Goal: Check status: Check status

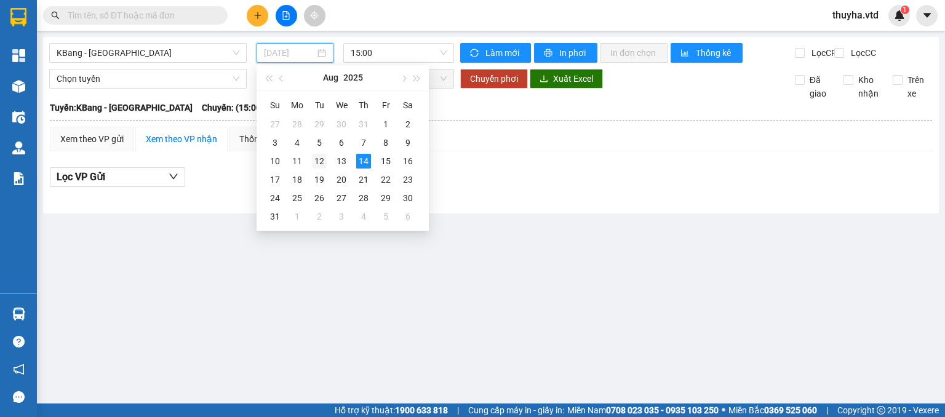
click at [313, 160] on div "12" at bounding box center [319, 161] width 15 height 15
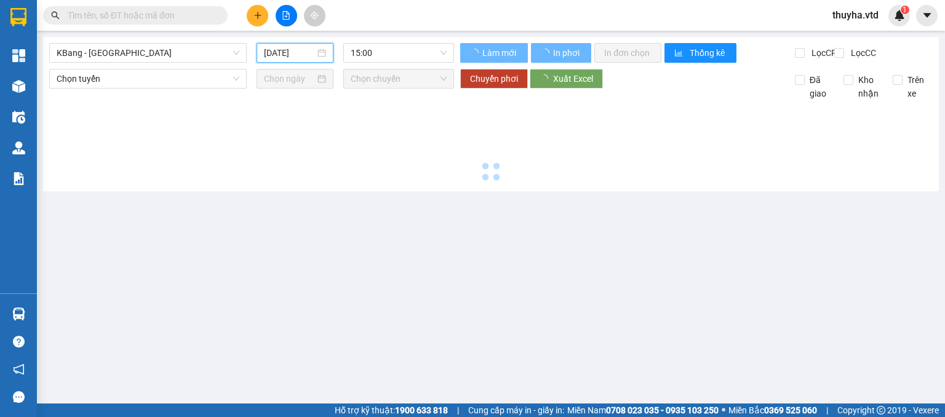
type input "[DATE]"
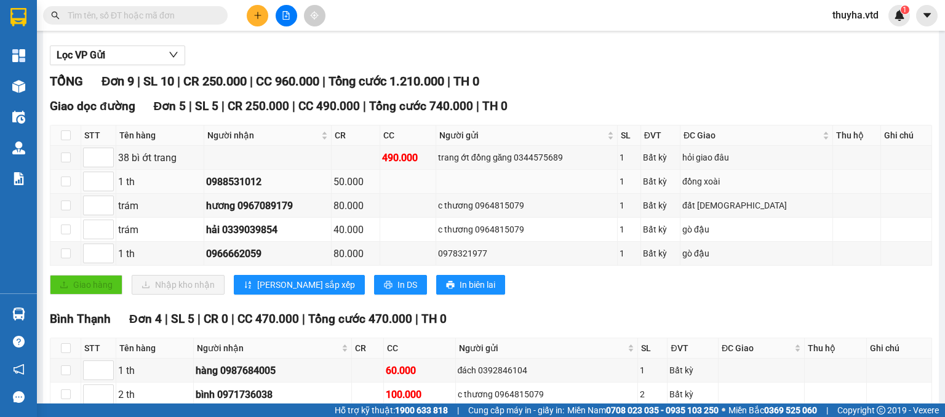
scroll to position [242, 0]
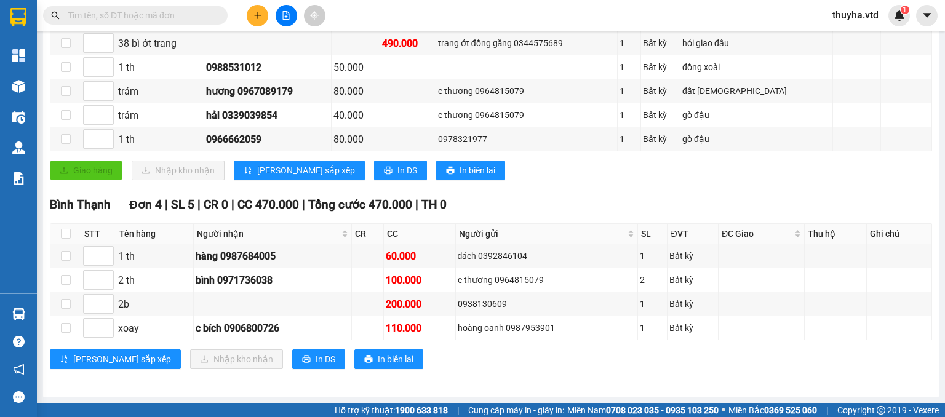
click at [122, 13] on input "text" at bounding box center [140, 16] width 145 height 14
paste input "0903947370"
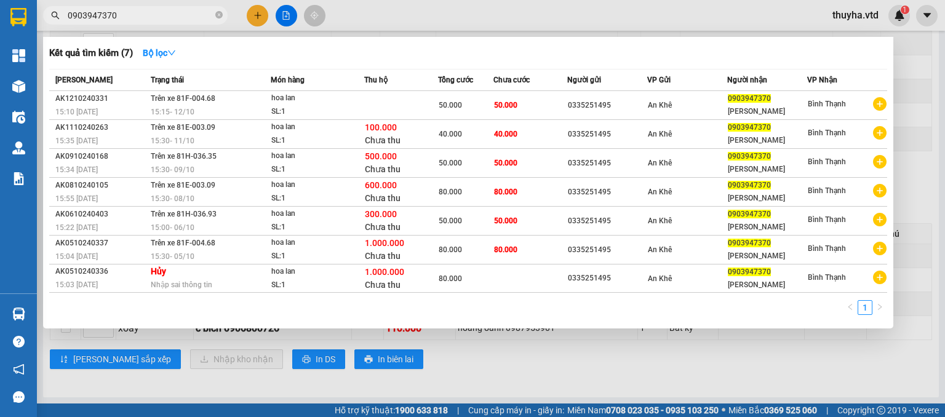
type input "0903947370"
drag, startPoint x: 461, startPoint y: 377, endPoint x: 399, endPoint y: 138, distance: 246.5
click at [461, 377] on div at bounding box center [472, 208] width 945 height 417
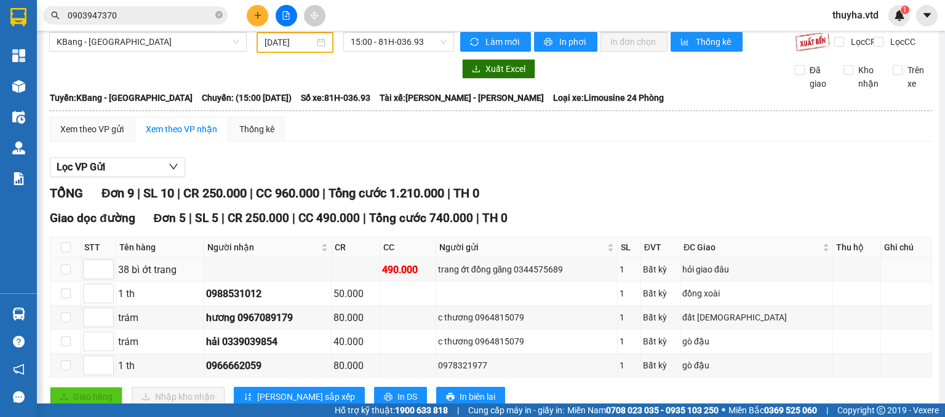
scroll to position [0, 0]
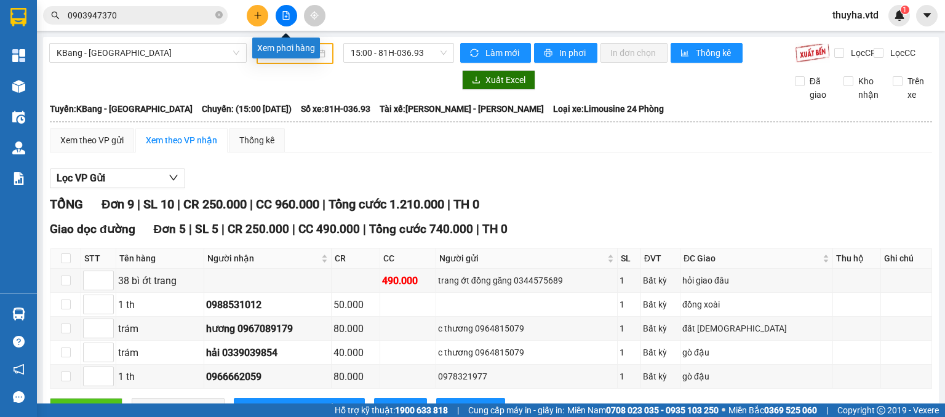
click at [282, 15] on icon "file-add" at bounding box center [286, 15] width 9 height 9
click at [292, 51] on input "[DATE]" at bounding box center [289, 54] width 49 height 14
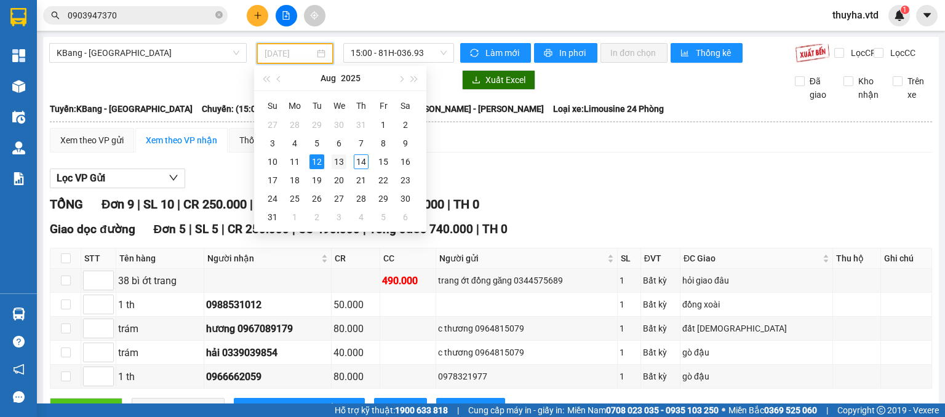
click at [343, 165] on div "13" at bounding box center [339, 161] width 15 height 15
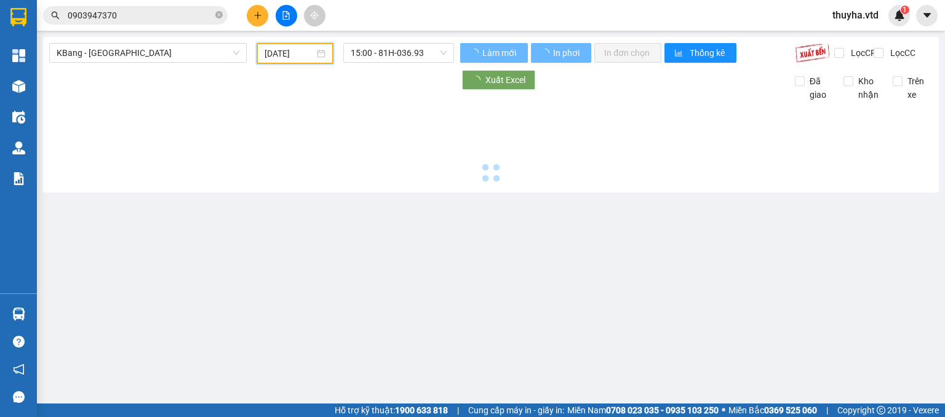
type input "[DATE]"
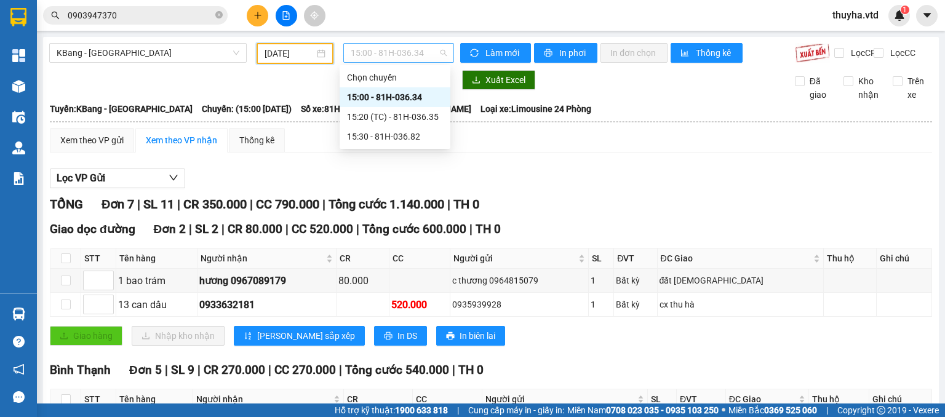
click at [388, 54] on span "15:00 - 81H-036.34" at bounding box center [399, 53] width 97 height 18
click at [402, 111] on div "15:20 (TC) - 81H-036.35" at bounding box center [395, 117] width 96 height 14
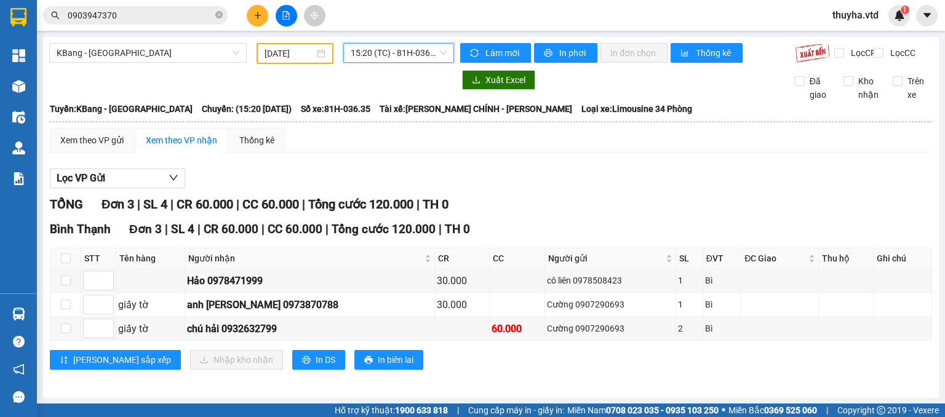
click at [381, 50] on span "15:20 (TC) - 81H-036.35" at bounding box center [399, 53] width 97 height 18
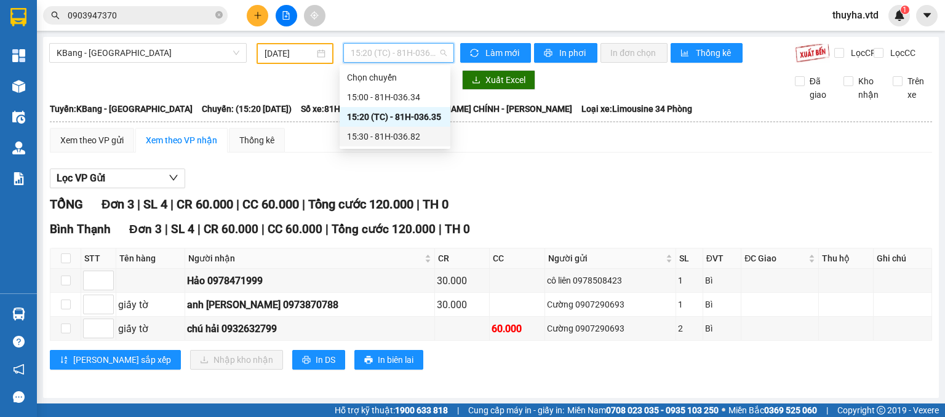
click at [397, 135] on div "15:30 - 81H-036.82" at bounding box center [395, 137] width 96 height 14
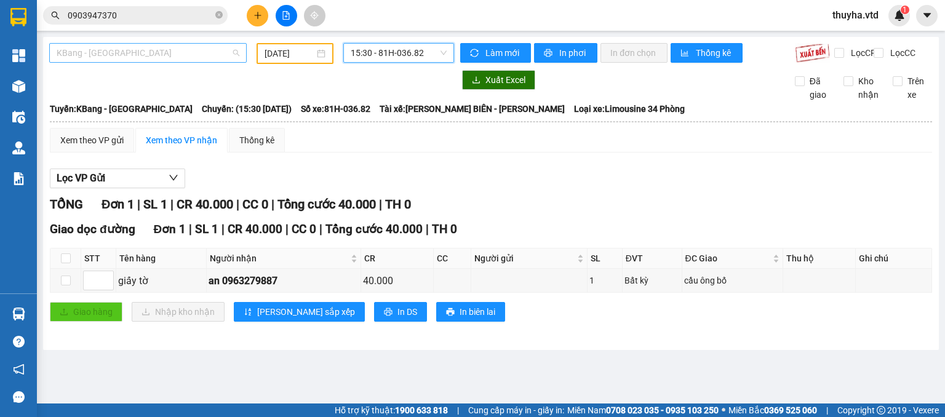
click at [79, 51] on span "KBang - [GEOGRAPHIC_DATA]" at bounding box center [148, 53] width 183 height 18
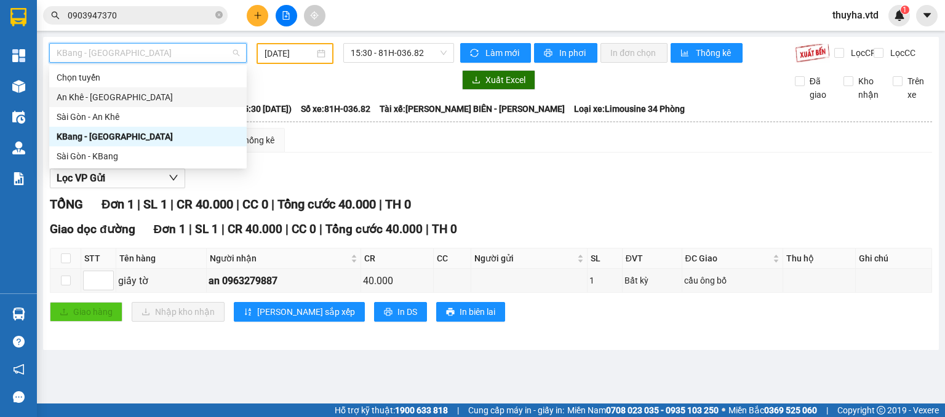
click at [76, 93] on div "An Khê - [GEOGRAPHIC_DATA]" at bounding box center [148, 97] width 183 height 14
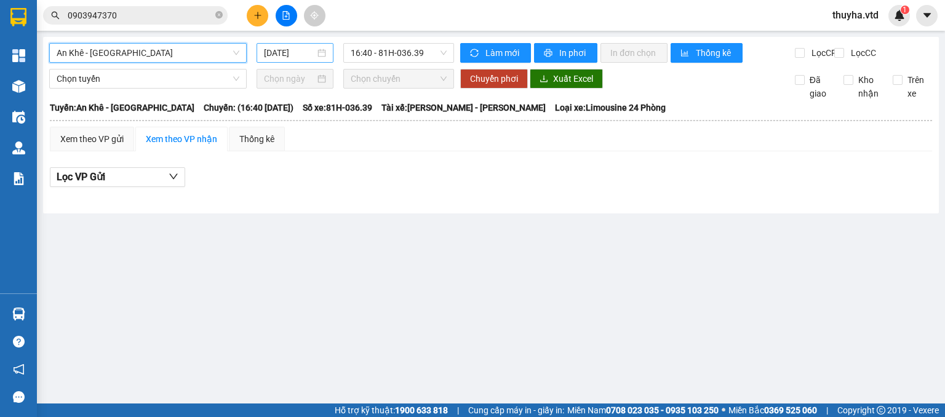
click at [283, 54] on input "[DATE]" at bounding box center [289, 53] width 50 height 14
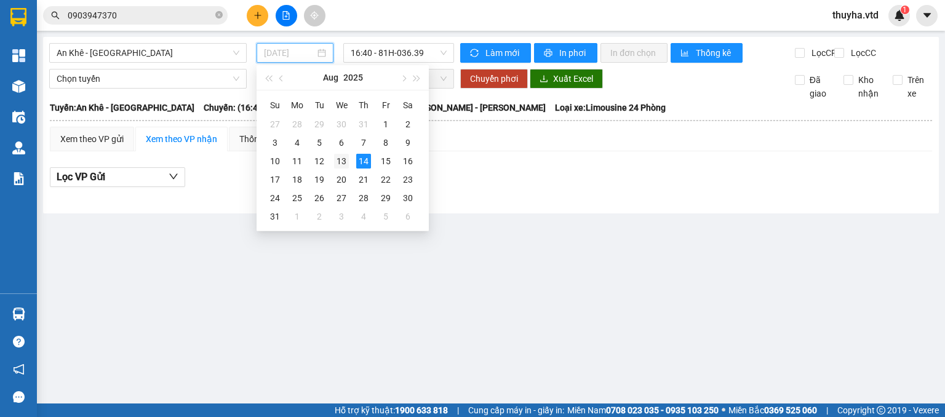
click at [338, 167] on div "13" at bounding box center [341, 161] width 15 height 15
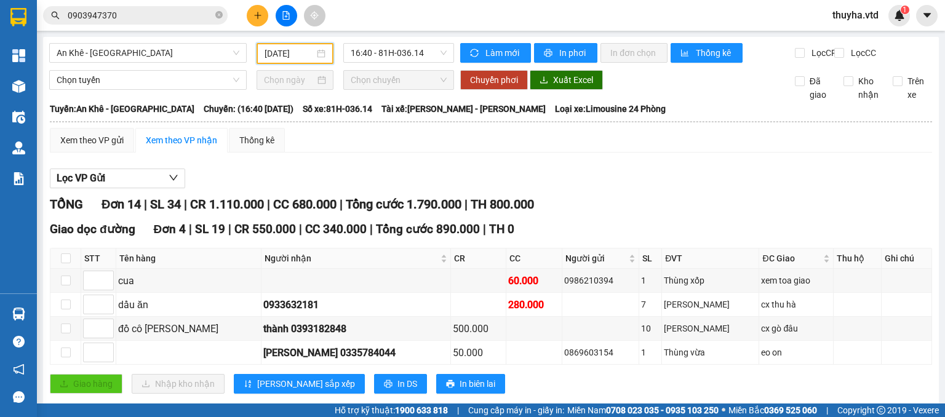
click at [281, 51] on input "[DATE]" at bounding box center [289, 54] width 49 height 14
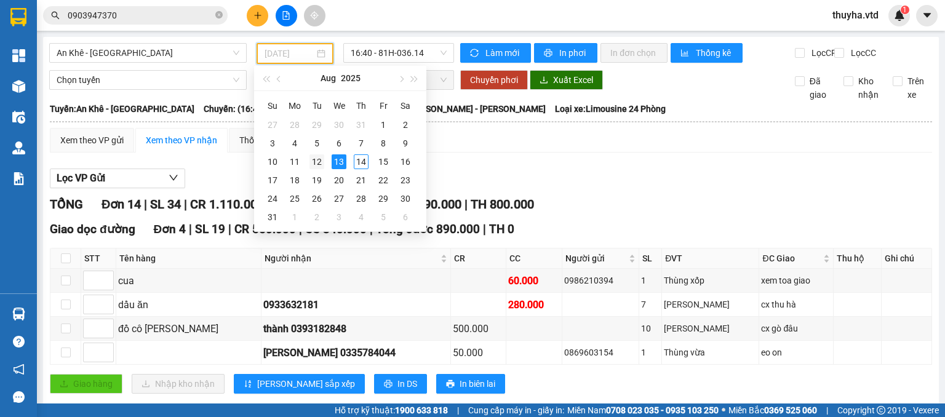
click at [319, 163] on div "12" at bounding box center [316, 161] width 15 height 15
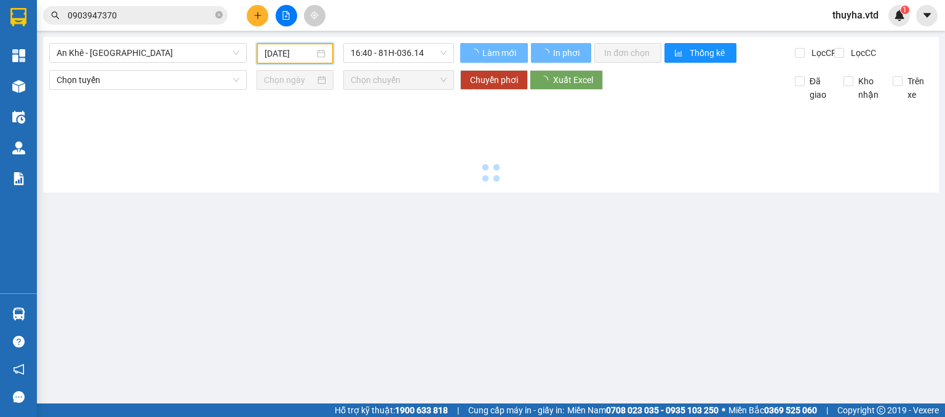
type input "[DATE]"
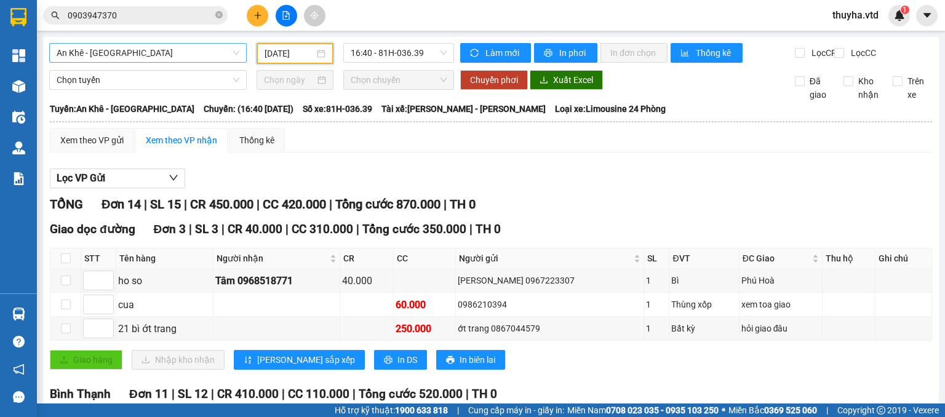
click at [118, 50] on span "An Khê - [GEOGRAPHIC_DATA]" at bounding box center [148, 53] width 183 height 18
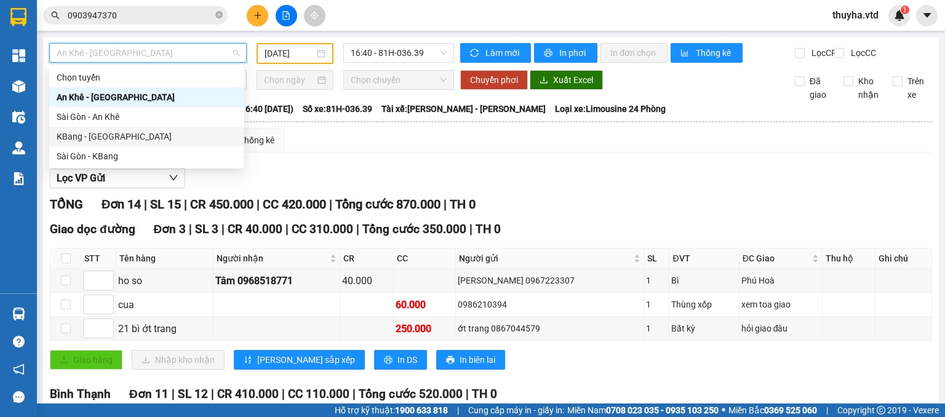
click at [65, 143] on div "KBang - [GEOGRAPHIC_DATA]" at bounding box center [146, 137] width 195 height 20
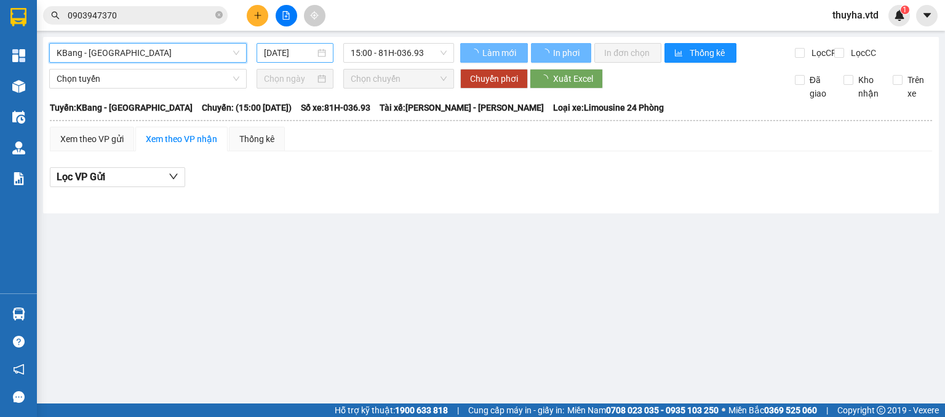
click at [273, 55] on input "[DATE]" at bounding box center [289, 53] width 50 height 14
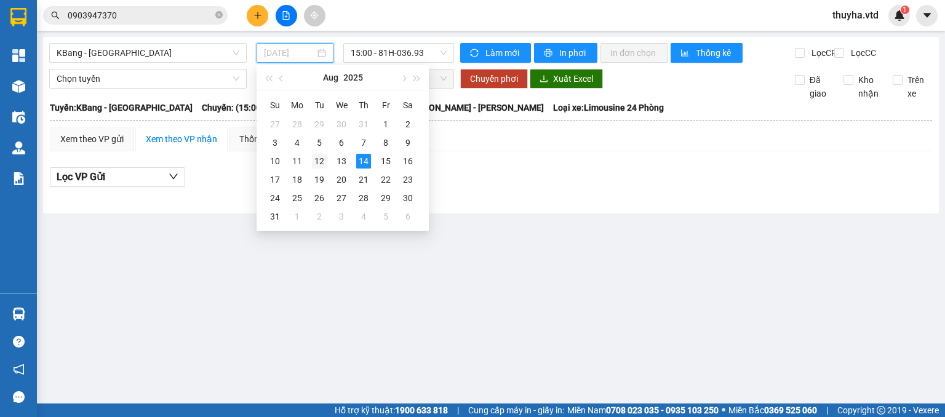
click at [321, 158] on div "12" at bounding box center [319, 161] width 15 height 15
type input "[DATE]"
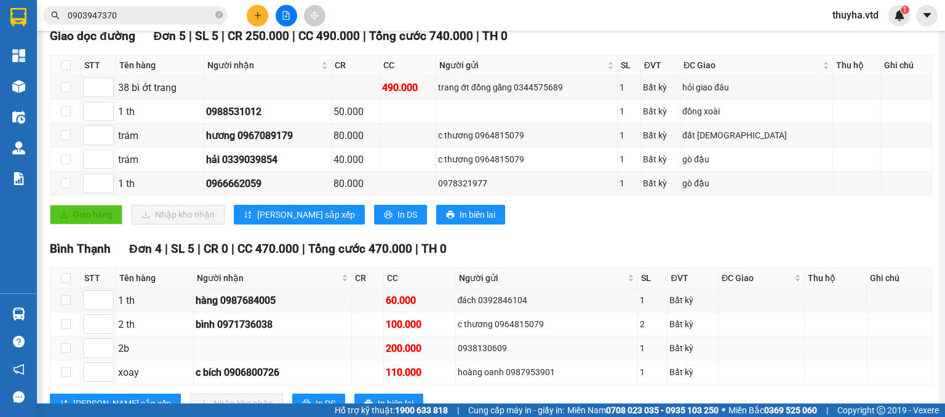
scroll to position [242, 0]
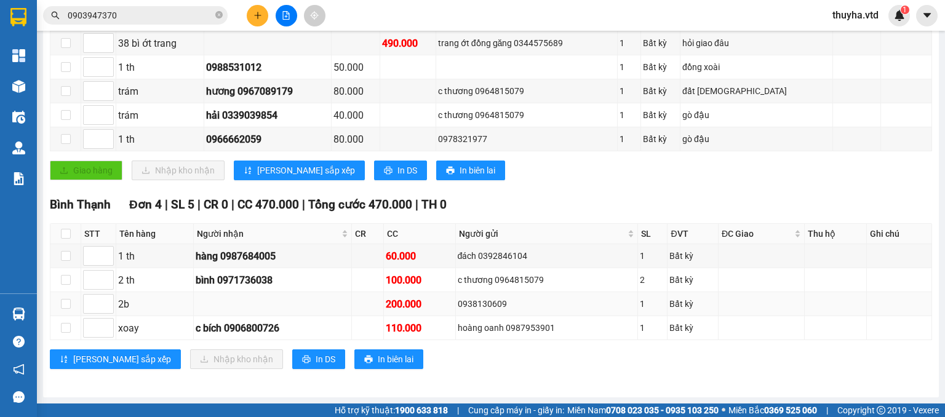
click at [417, 308] on div "200.000" at bounding box center [420, 304] width 68 height 15
drag, startPoint x: 405, startPoint y: 306, endPoint x: 386, endPoint y: 277, distance: 34.5
click at [386, 277] on tbody "1 th hàng 0987684005 60.000 đách 0392846104 1 Bất kỳ 2 th bình 0971736038 100.0…" at bounding box center [491, 292] width 882 height 96
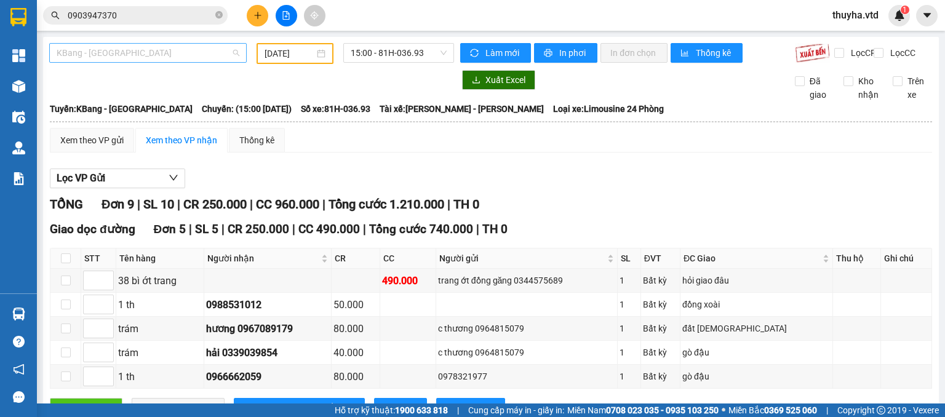
click at [80, 48] on span "KBang - [GEOGRAPHIC_DATA]" at bounding box center [148, 53] width 183 height 18
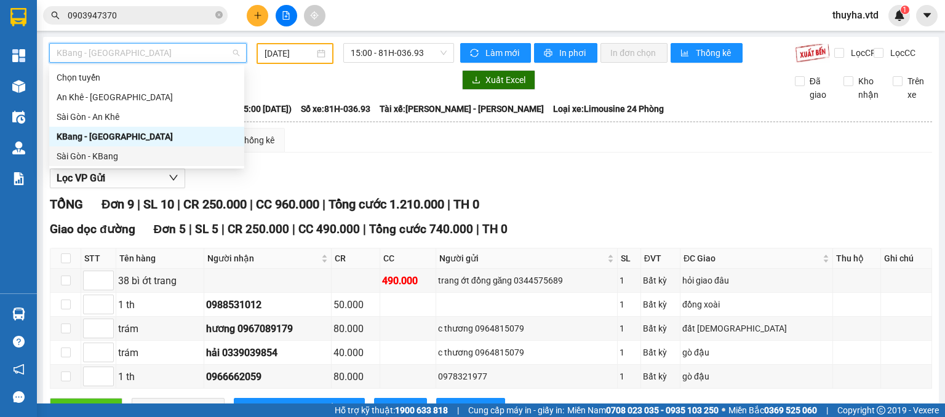
click at [89, 156] on div "Sài Gòn - KBang" at bounding box center [147, 156] width 180 height 14
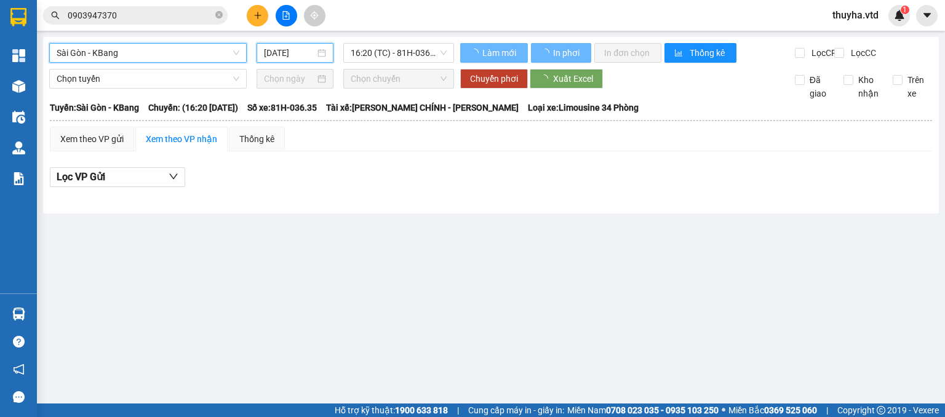
click at [271, 50] on input "[DATE]" at bounding box center [289, 53] width 50 height 14
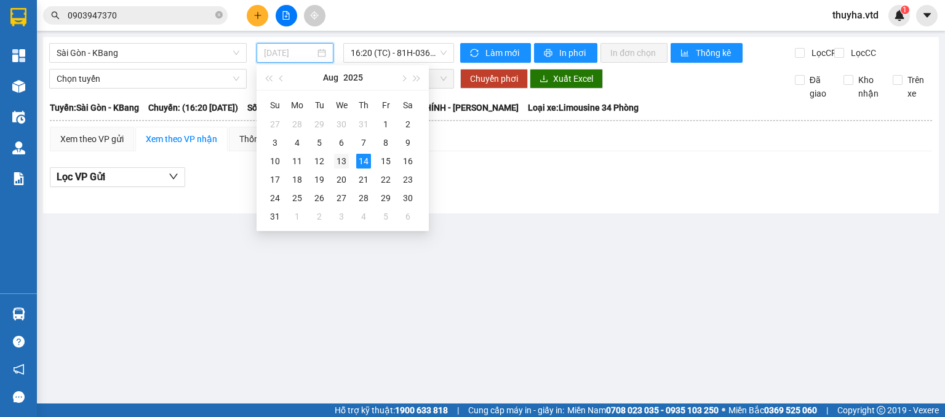
click at [341, 162] on div "13" at bounding box center [341, 161] width 15 height 15
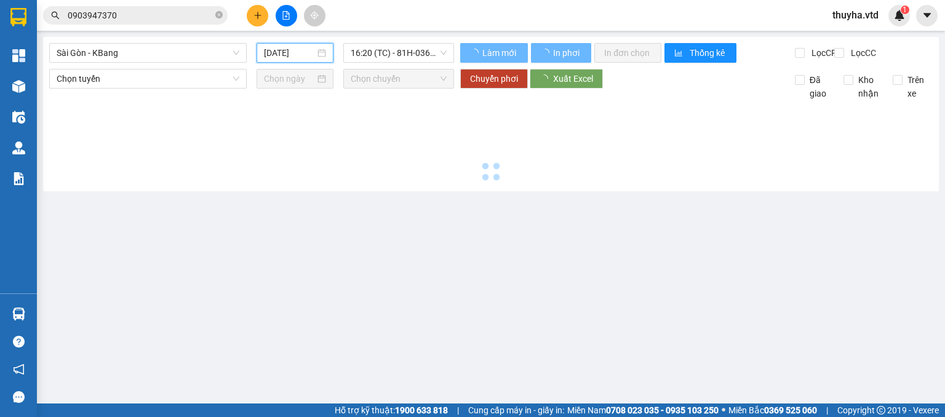
type input "[DATE]"
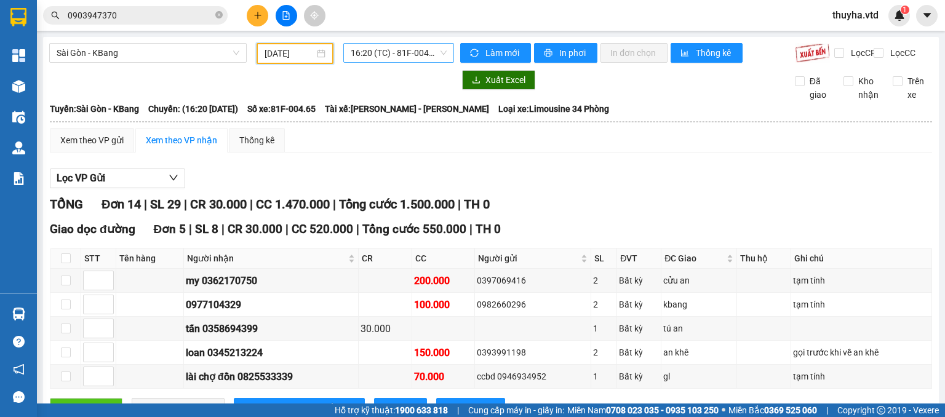
click at [374, 48] on span "16:20 (TC) - 81F-004.65" at bounding box center [399, 53] width 97 height 18
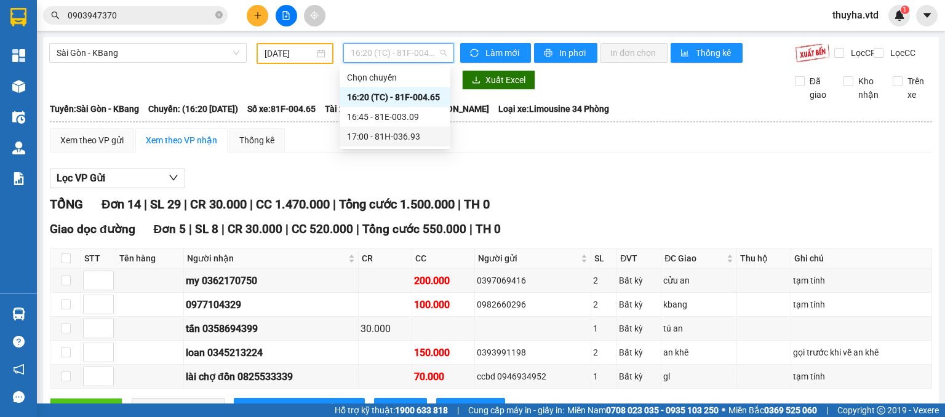
click at [401, 136] on div "17:00 - 81H-036.93" at bounding box center [395, 137] width 96 height 14
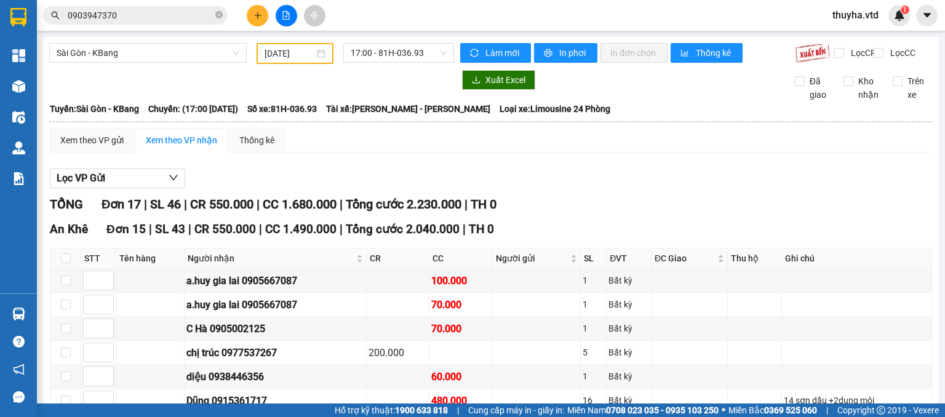
click at [223, 212] on span "CR 550.000" at bounding box center [221, 204] width 63 height 15
click at [335, 415] on span "Hỗ trợ kỹ thuật: 1900 633 818" at bounding box center [391, 411] width 113 height 14
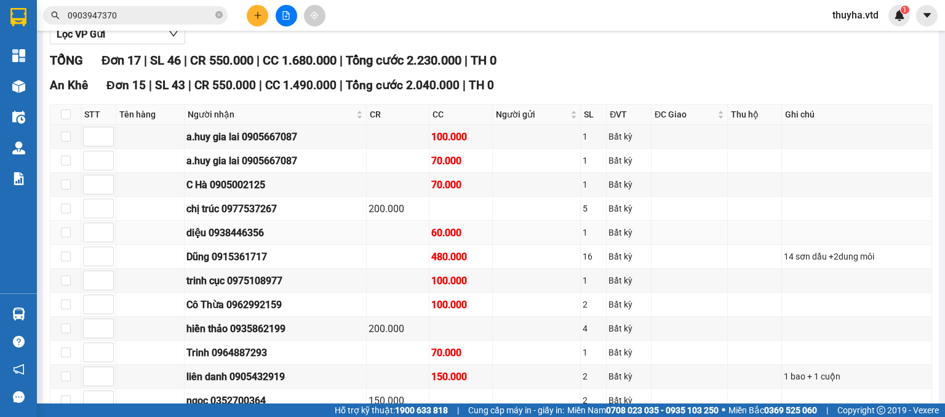
scroll to position [123, 0]
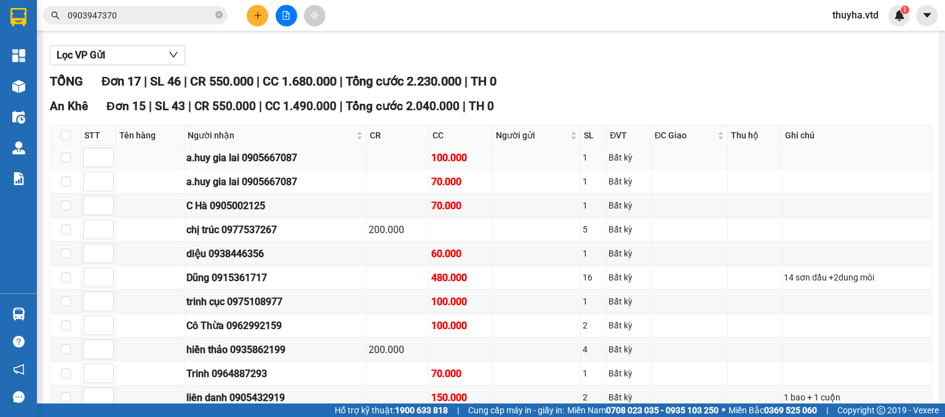
click at [470, 157] on td "100.000" at bounding box center [460, 158] width 63 height 24
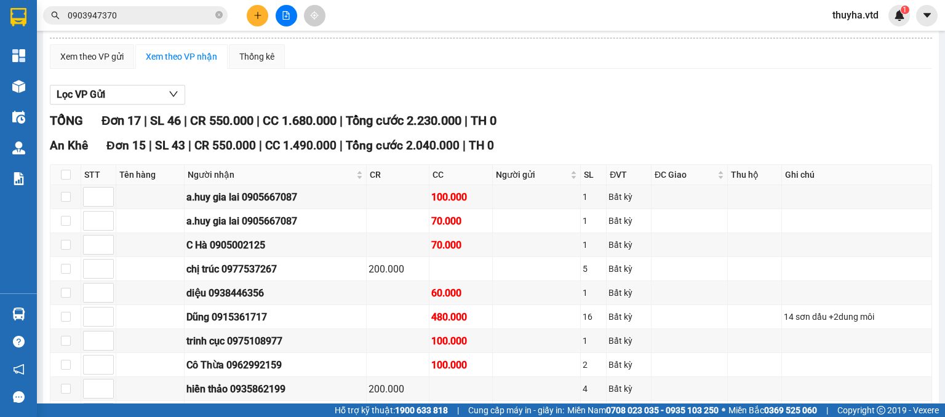
scroll to position [0, 0]
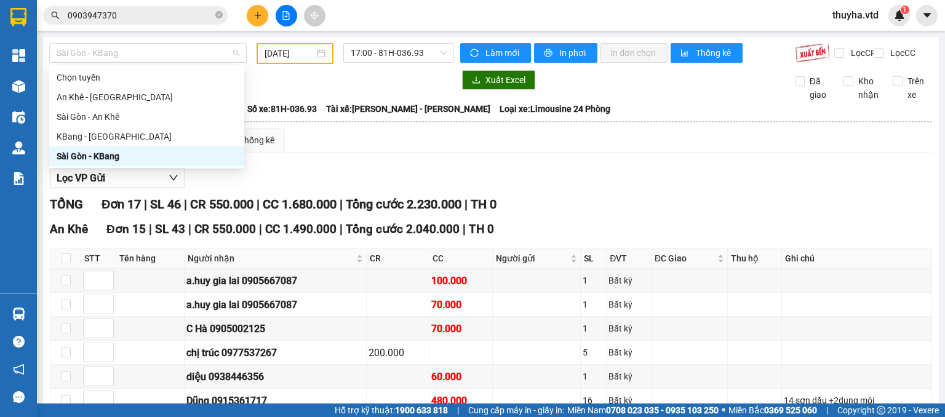
drag, startPoint x: 89, startPoint y: 52, endPoint x: 89, endPoint y: 119, distance: 67.1
click at [89, 53] on span "Sài Gòn - KBang" at bounding box center [148, 53] width 183 height 18
click at [85, 133] on div "KBang - [GEOGRAPHIC_DATA]" at bounding box center [147, 137] width 180 height 14
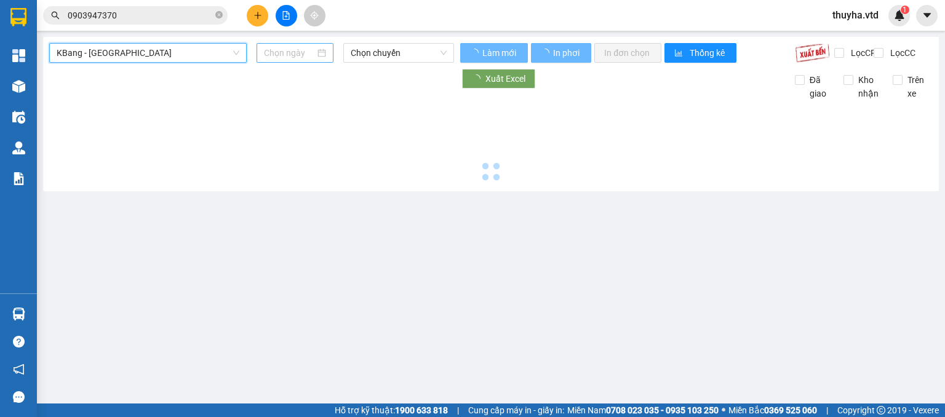
click at [279, 52] on input at bounding box center [289, 53] width 50 height 14
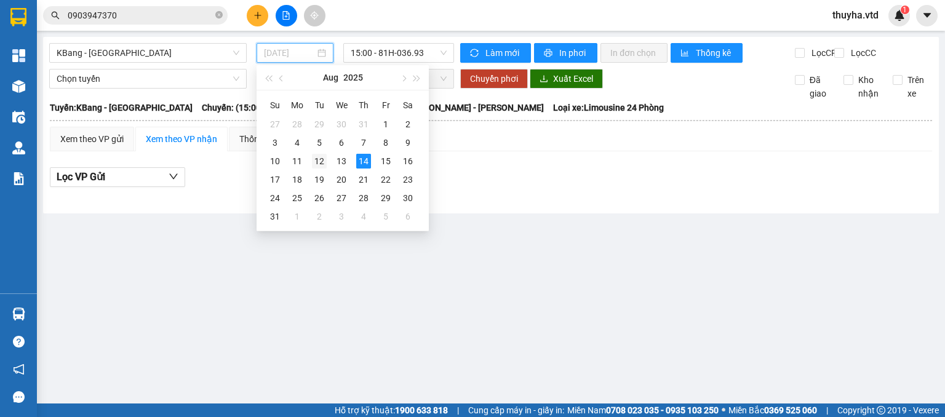
click at [317, 162] on div "12" at bounding box center [319, 161] width 15 height 15
type input "[DATE]"
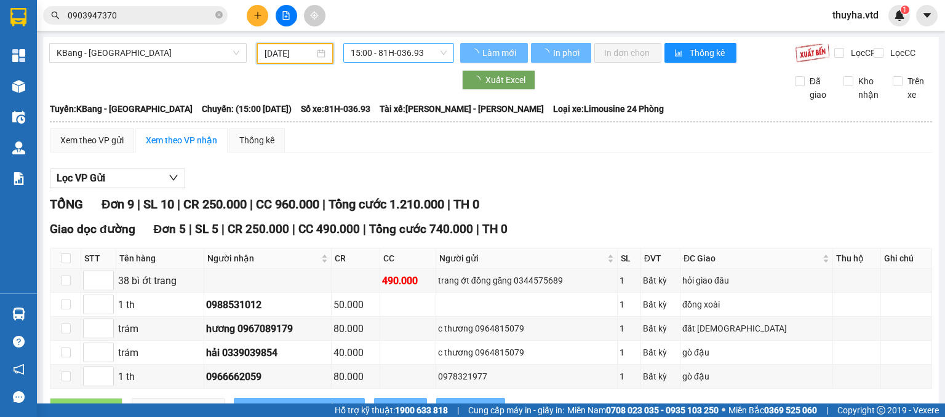
click at [379, 51] on span "15:00 - 81H-036.93" at bounding box center [399, 53] width 97 height 18
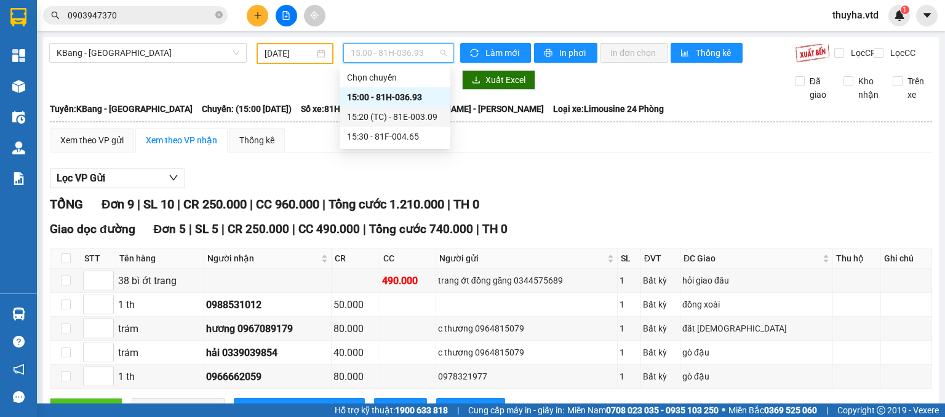
click at [409, 124] on div "15:20 (TC) - 81E-003.09" at bounding box center [395, 117] width 111 height 20
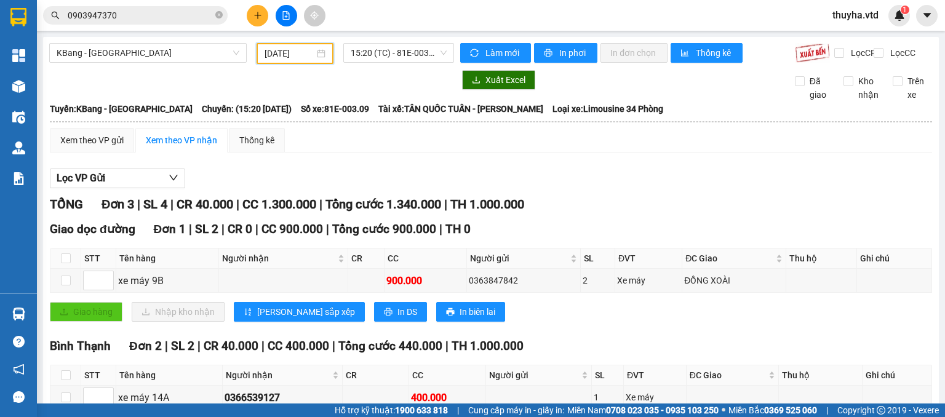
click at [267, 53] on input "[DATE]" at bounding box center [289, 54] width 49 height 14
click at [101, 52] on span "KBang - [GEOGRAPHIC_DATA]" at bounding box center [148, 53] width 183 height 18
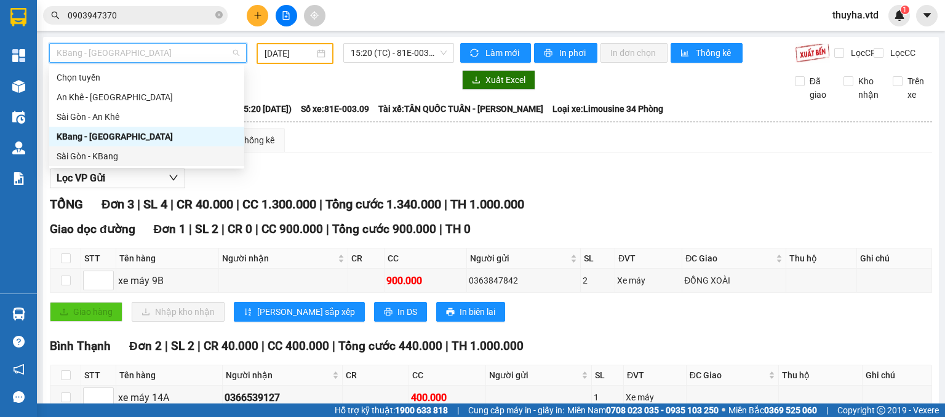
click at [90, 154] on div "Sài Gòn - KBang" at bounding box center [147, 156] width 180 height 14
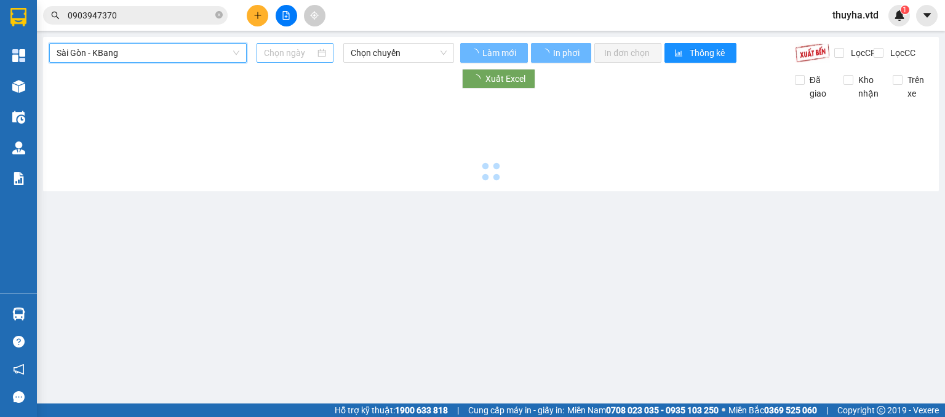
click at [276, 52] on input at bounding box center [289, 53] width 50 height 14
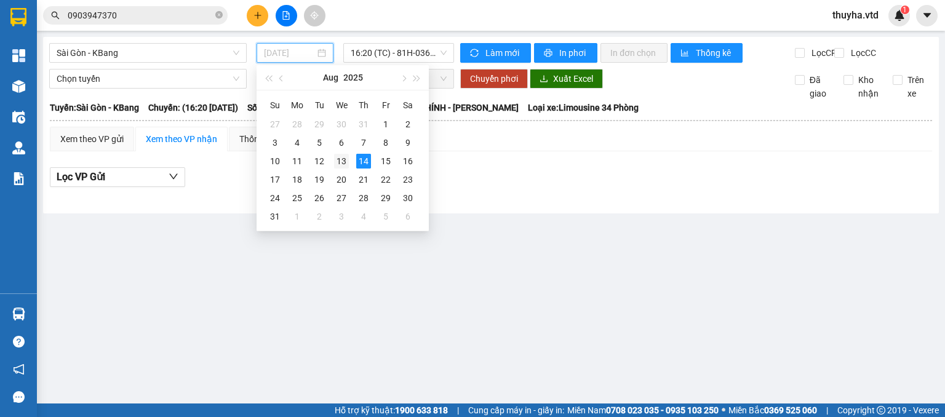
click at [340, 162] on div "13" at bounding box center [341, 161] width 15 height 15
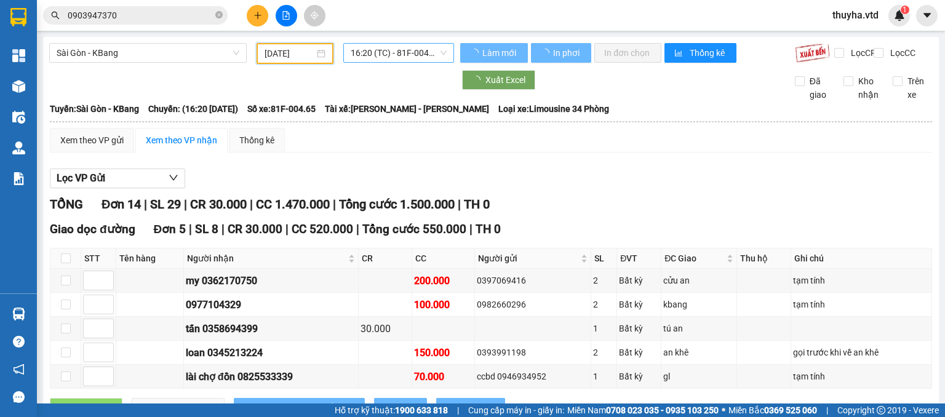
click at [384, 47] on span "16:20 (TC) - 81F-004.65" at bounding box center [399, 53] width 97 height 18
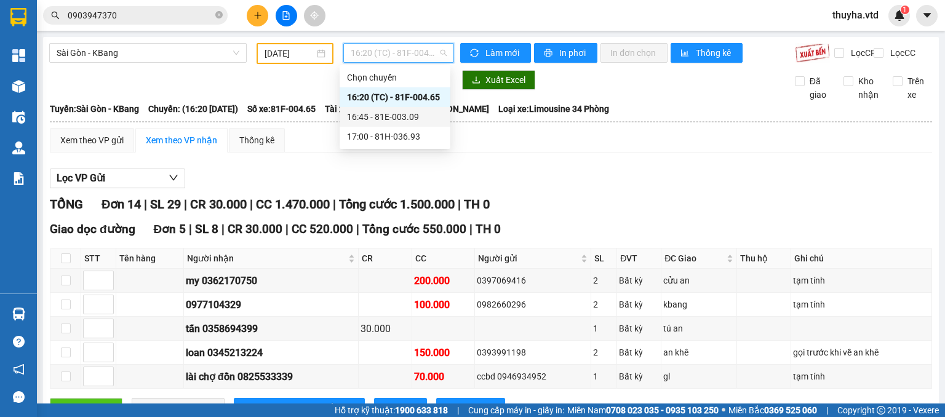
click at [413, 124] on div "16:45 - 81E-003.09" at bounding box center [395, 117] width 111 height 20
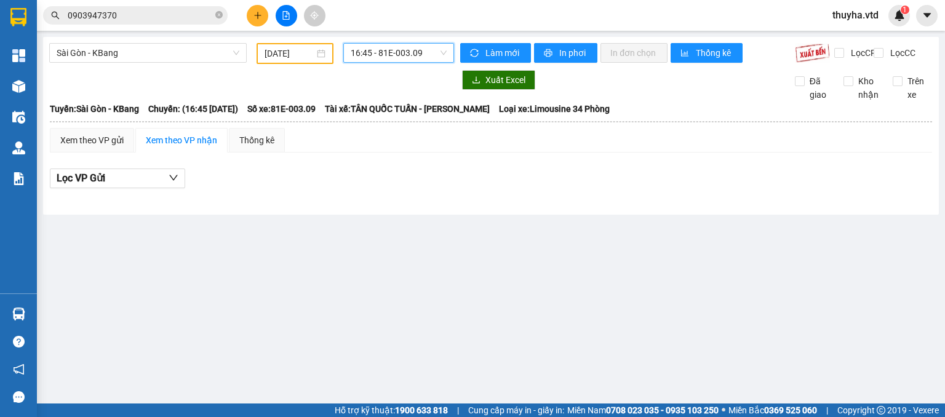
click at [289, 50] on input "[DATE]" at bounding box center [289, 54] width 49 height 14
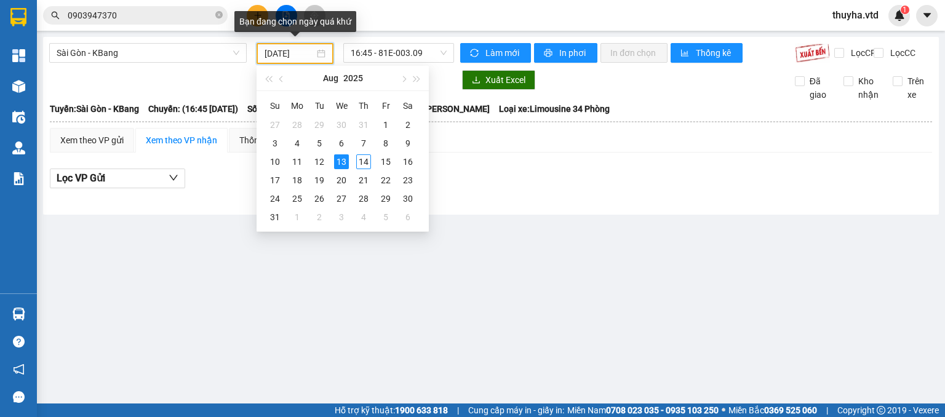
type input "[DATE]"
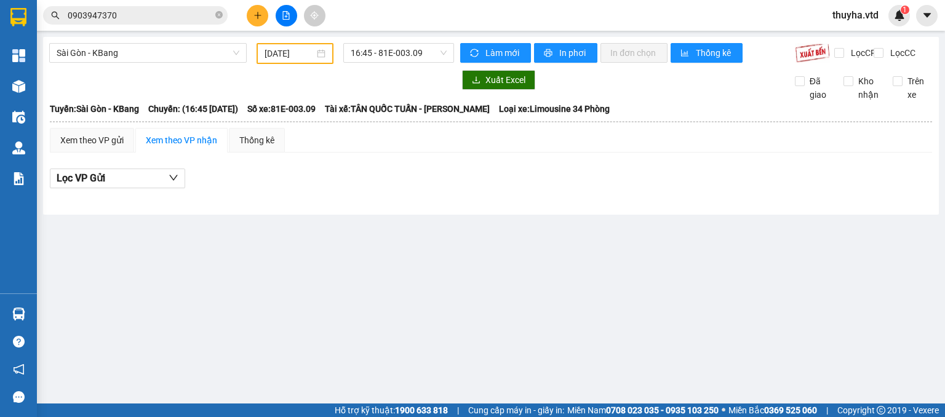
drag, startPoint x: 623, startPoint y: 194, endPoint x: 839, endPoint y: 26, distance: 273.2
click at [624, 189] on div "Lọc VP Gửi" at bounding box center [491, 179] width 882 height 20
